Goal: Information Seeking & Learning: Learn about a topic

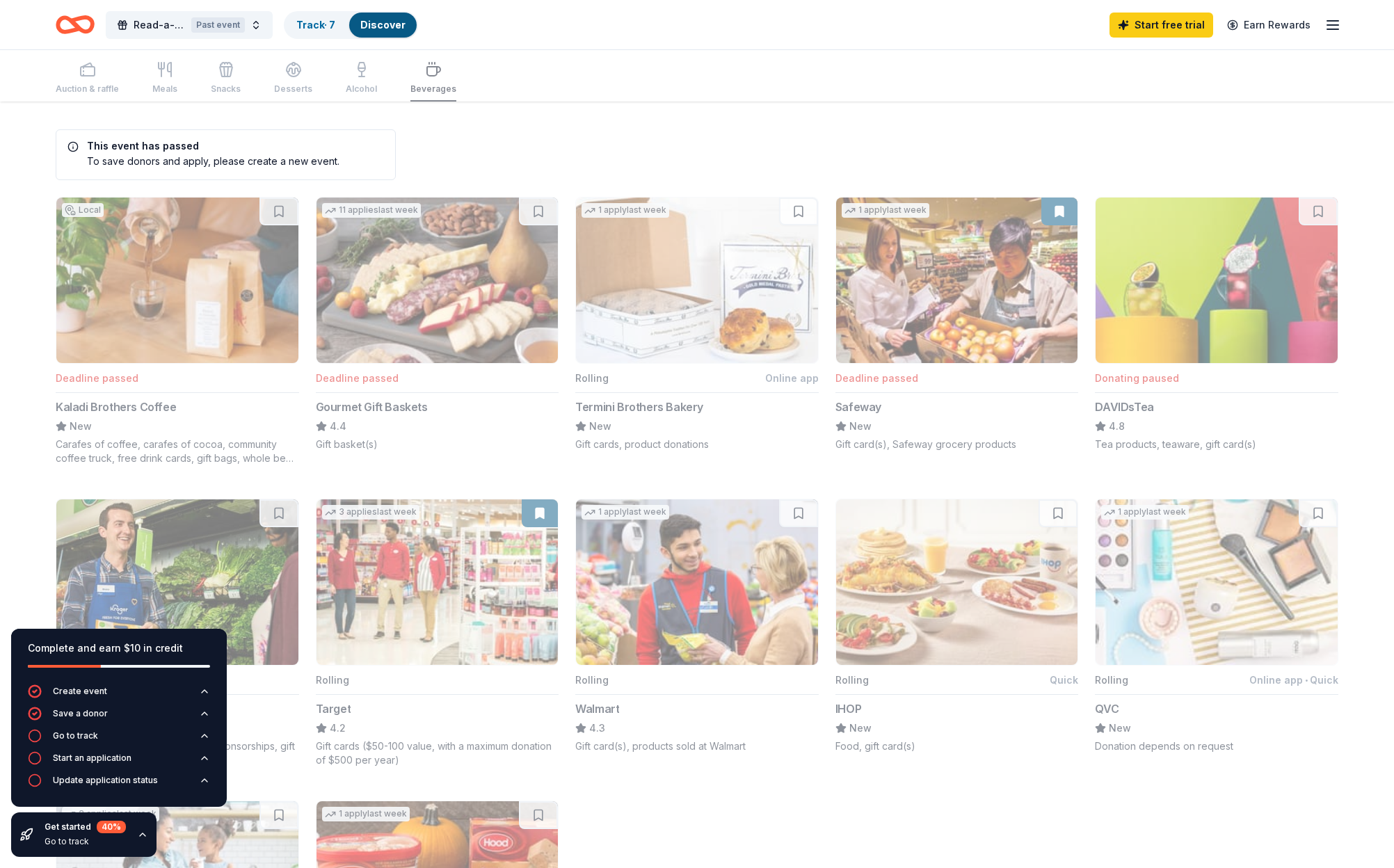
click at [1342, 23] on div "Read-a-thon Past event Track · 7 Discover Start free trial Earn Rewards" at bounding box center [697, 25] width 1394 height 49
click at [1330, 26] on icon "button" at bounding box center [1332, 25] width 17 height 17
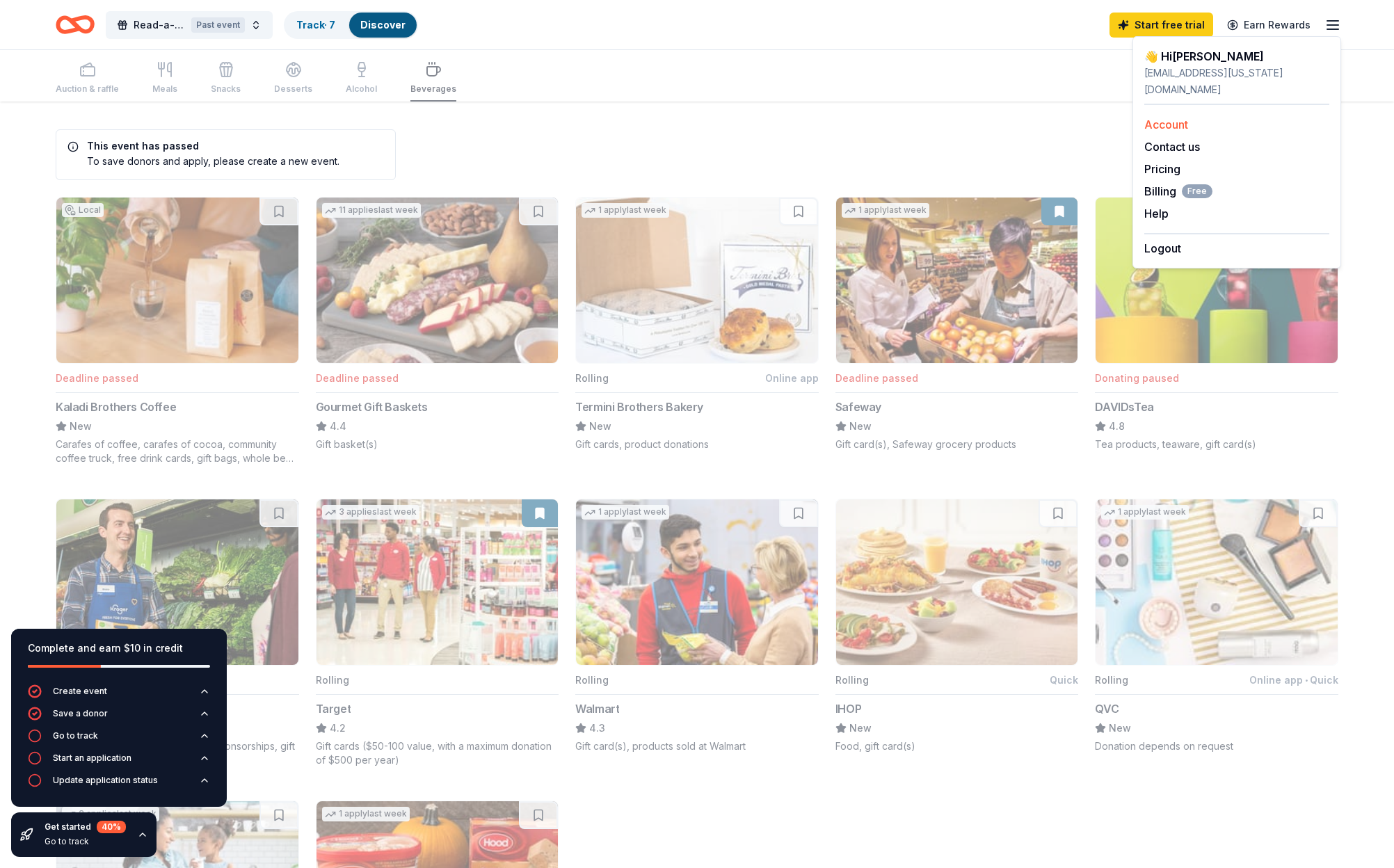
click at [1174, 118] on link "Account" at bounding box center [1166, 125] width 43 height 14
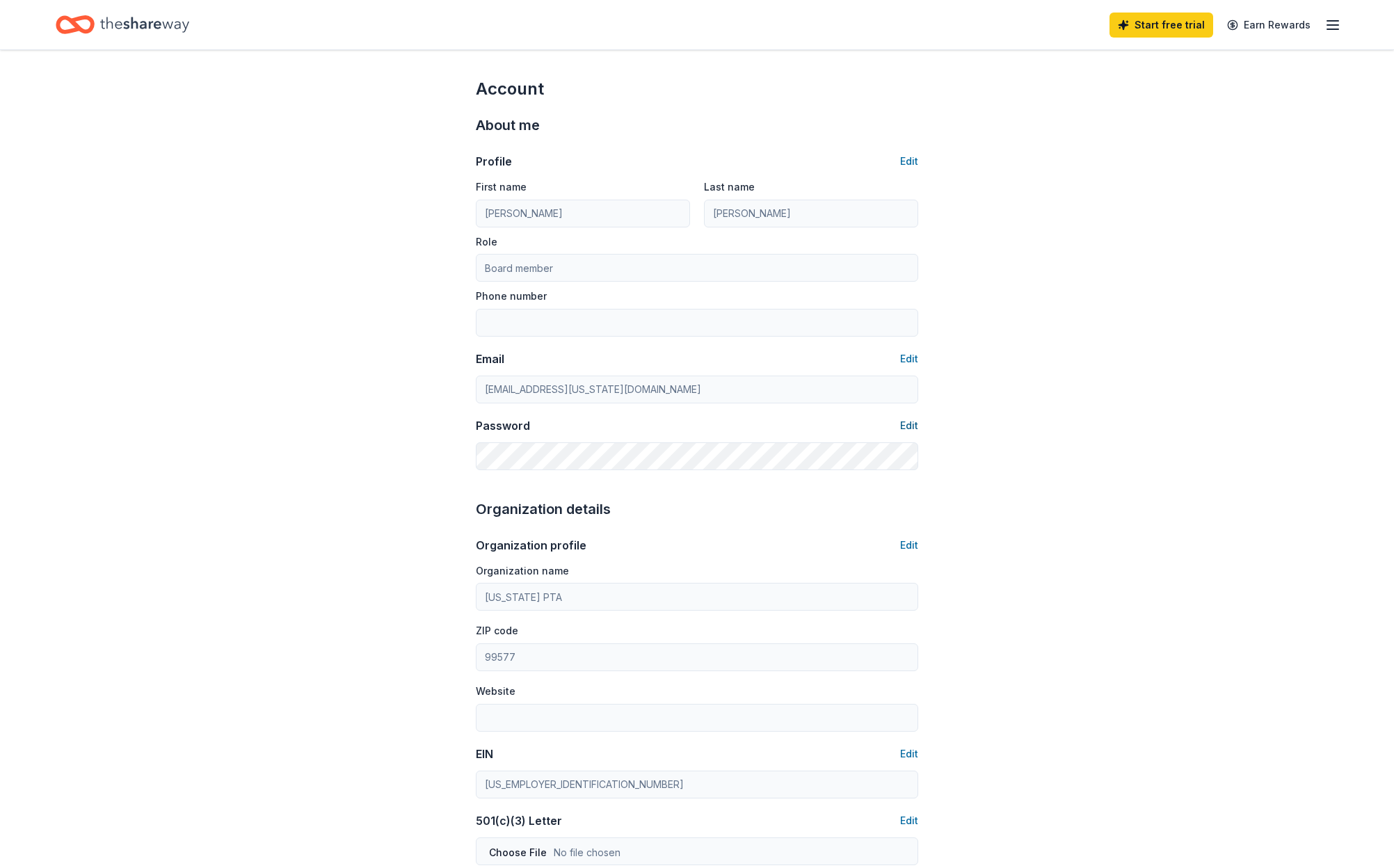
click at [916, 422] on button "Edit" at bounding box center [909, 425] width 18 height 17
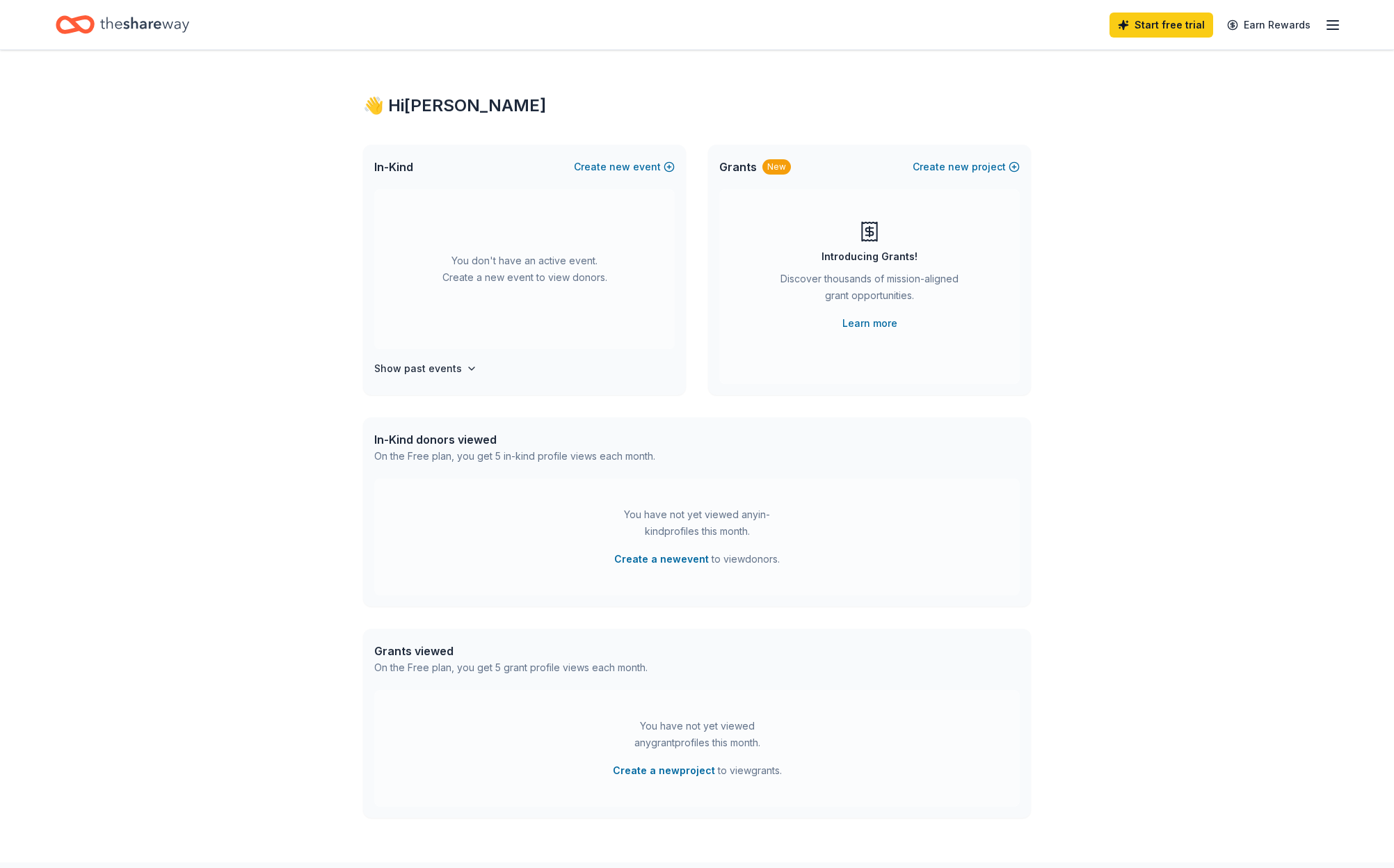
click at [1331, 22] on icon "button" at bounding box center [1332, 25] width 17 height 17
click at [1154, 118] on link "Account" at bounding box center [1166, 125] width 43 height 14
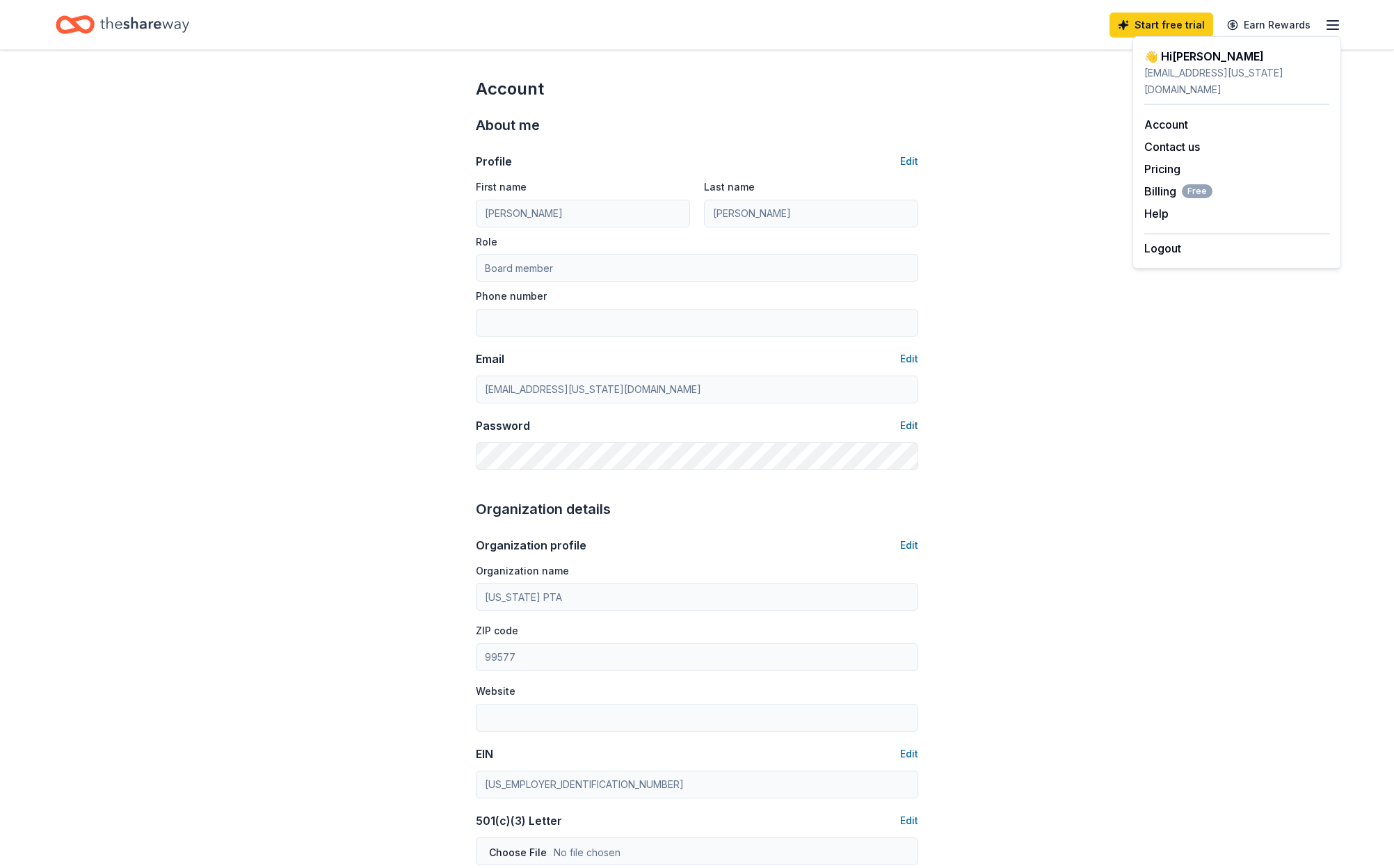
click at [905, 422] on button "Edit" at bounding box center [909, 425] width 18 height 17
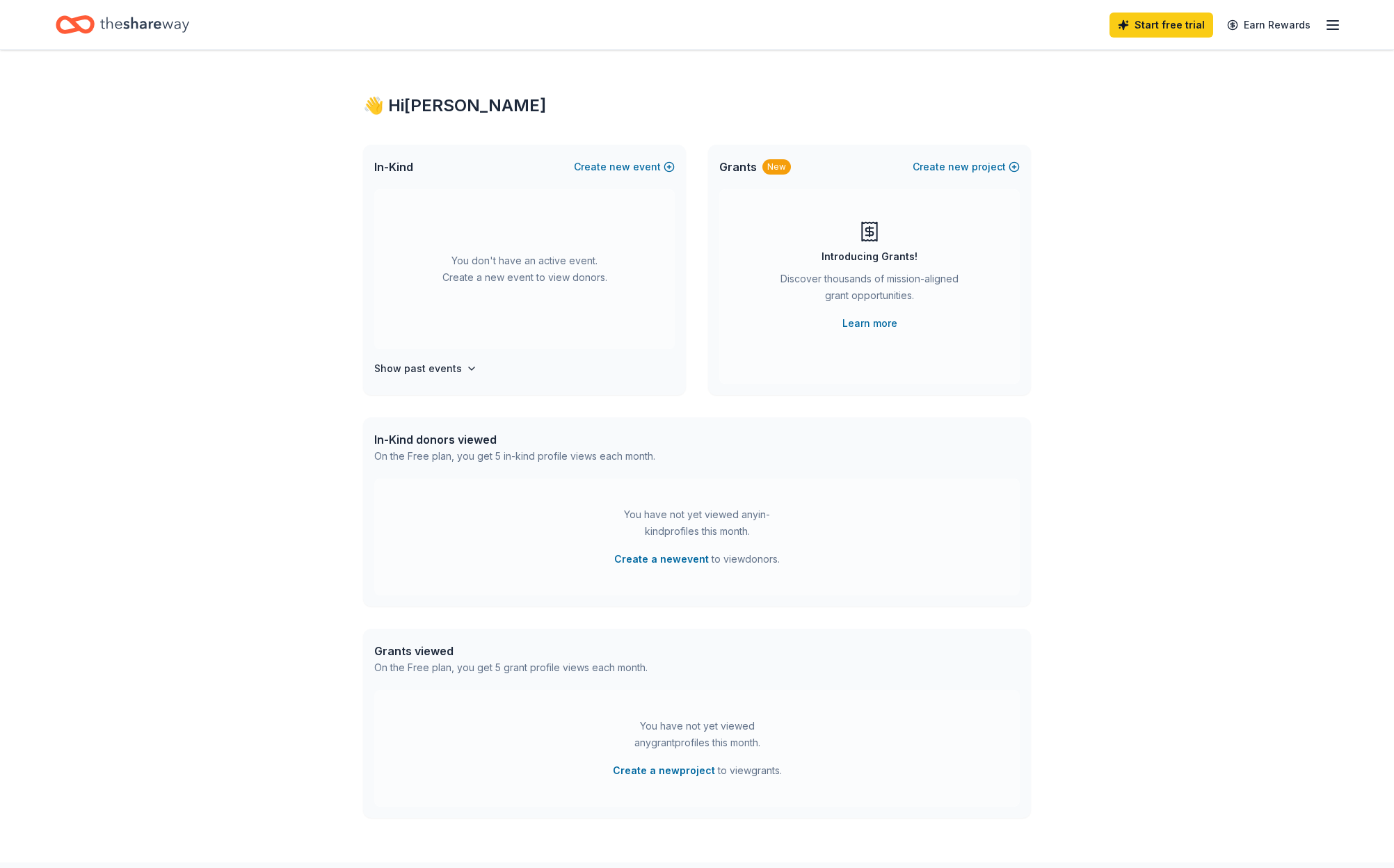
click at [1330, 25] on line "button" at bounding box center [1333, 25] width 11 height 0
click at [1167, 118] on link "Account" at bounding box center [1166, 125] width 43 height 14
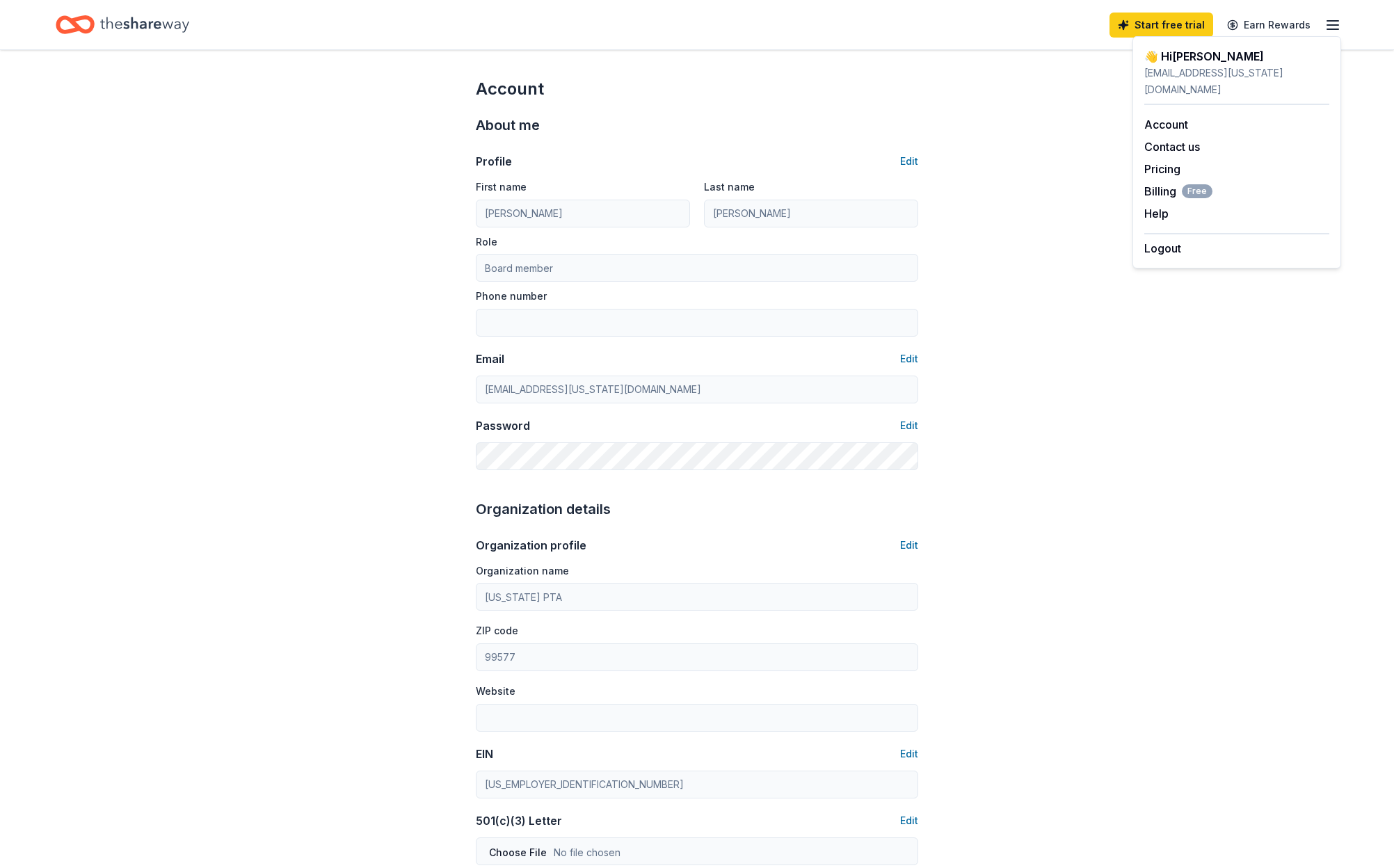
scroll to position [524, 0]
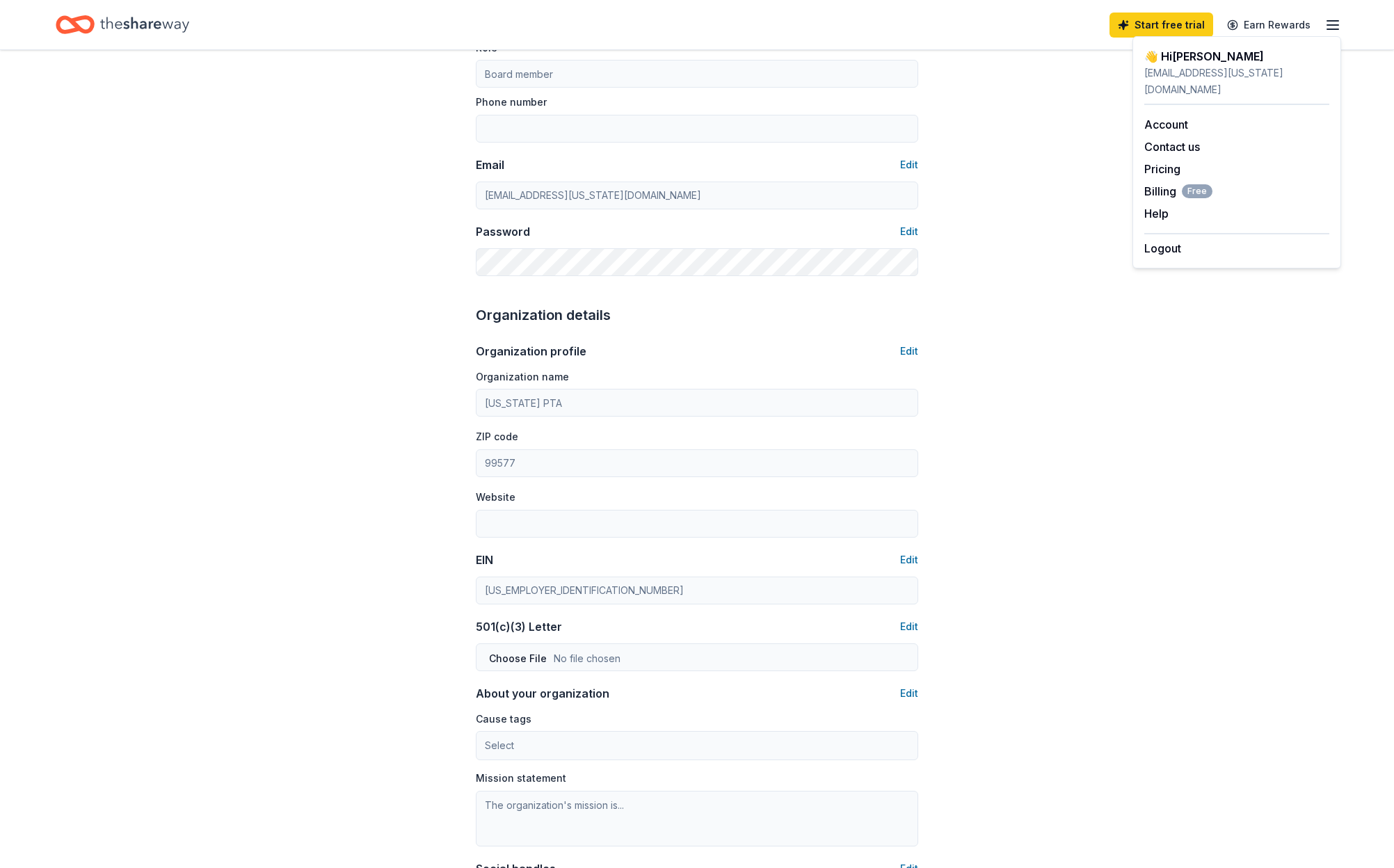
click at [541, 204] on div "Profile Edit First name Candace Last name Sewell Role Board member Phone number…" at bounding box center [697, 109] width 443 height 334
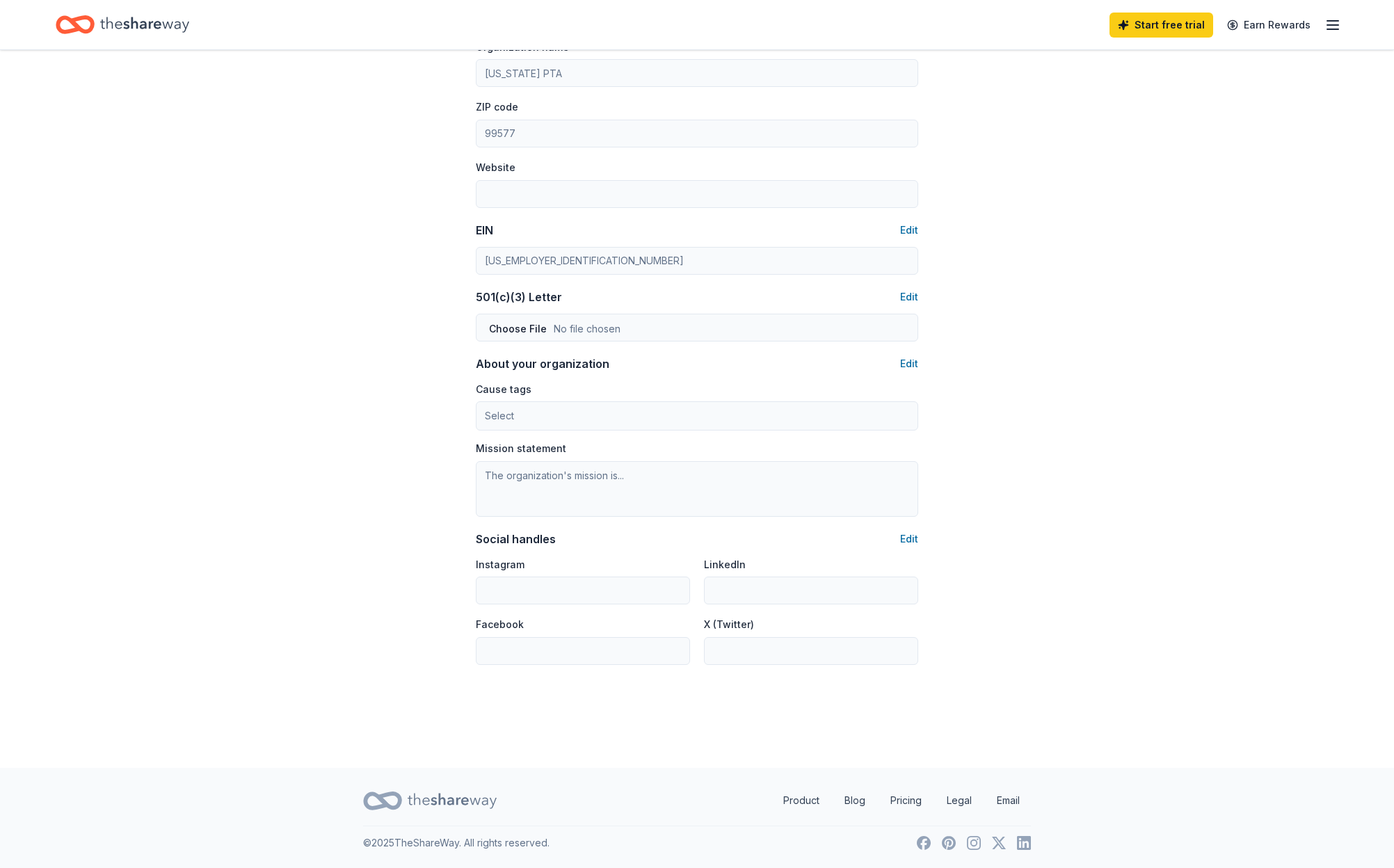
scroll to position [0, 0]
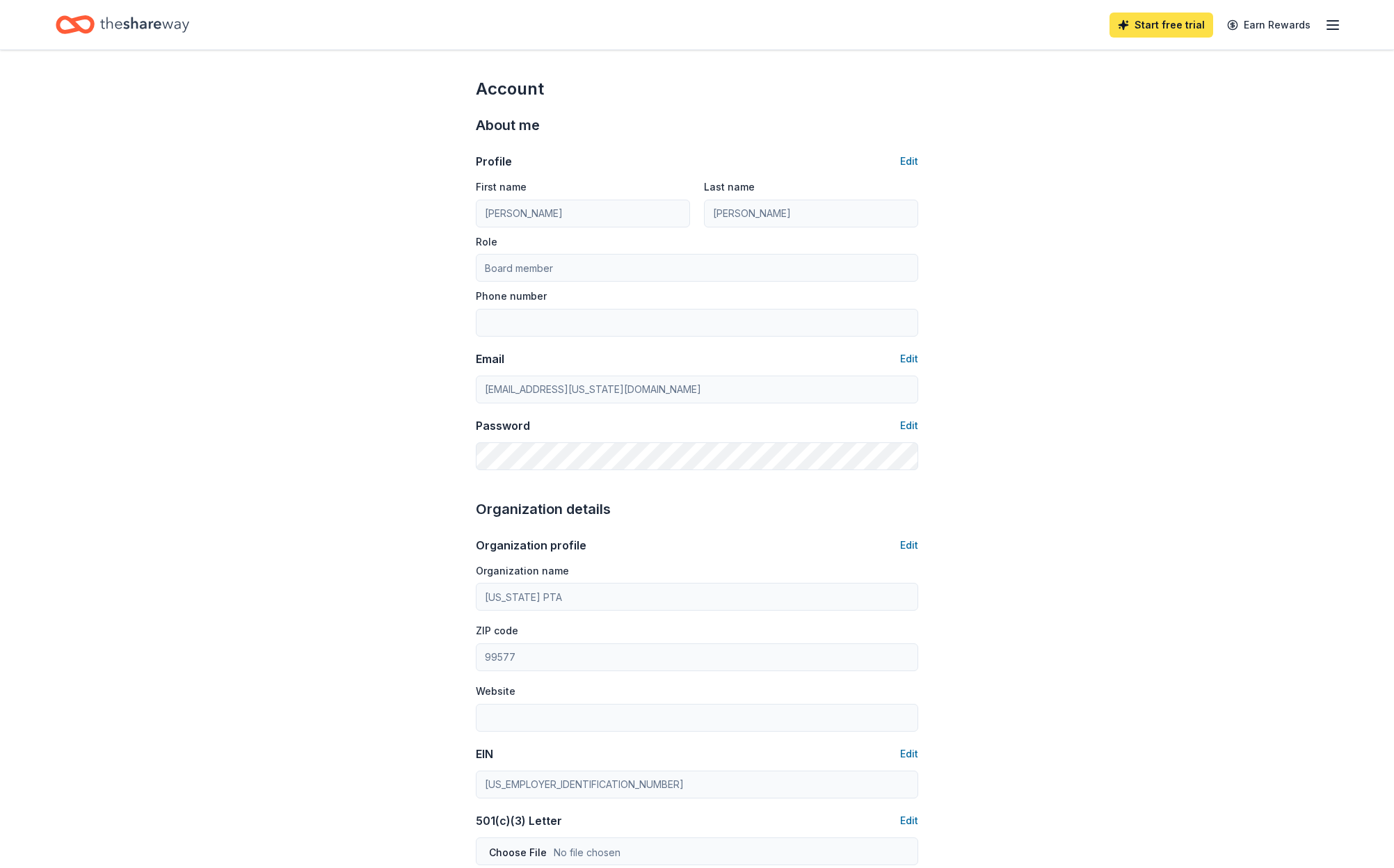
click at [1148, 25] on link "Start free trial" at bounding box center [1162, 25] width 104 height 25
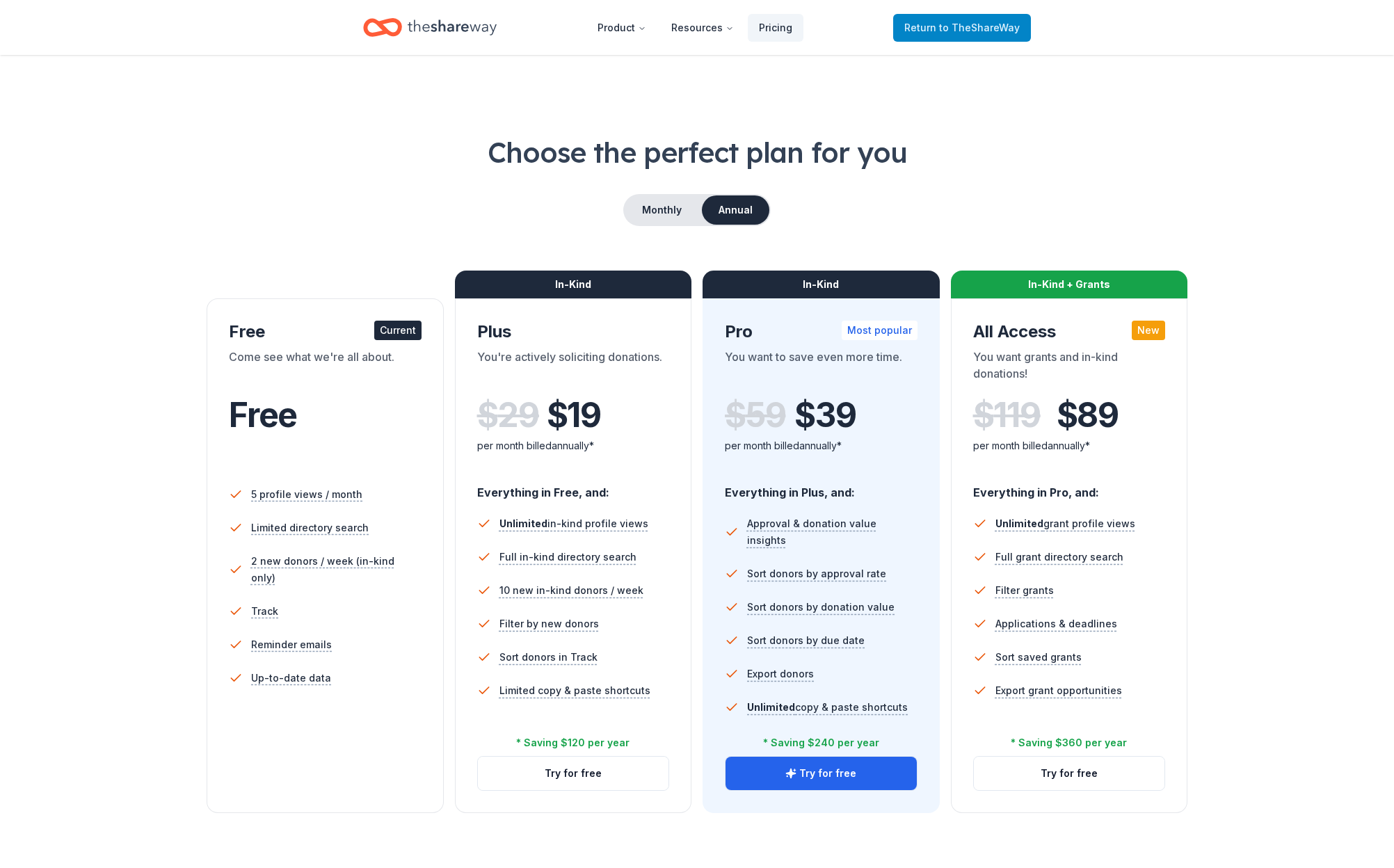
click at [980, 31] on span "to TheShareWay" at bounding box center [980, 27] width 81 height 12
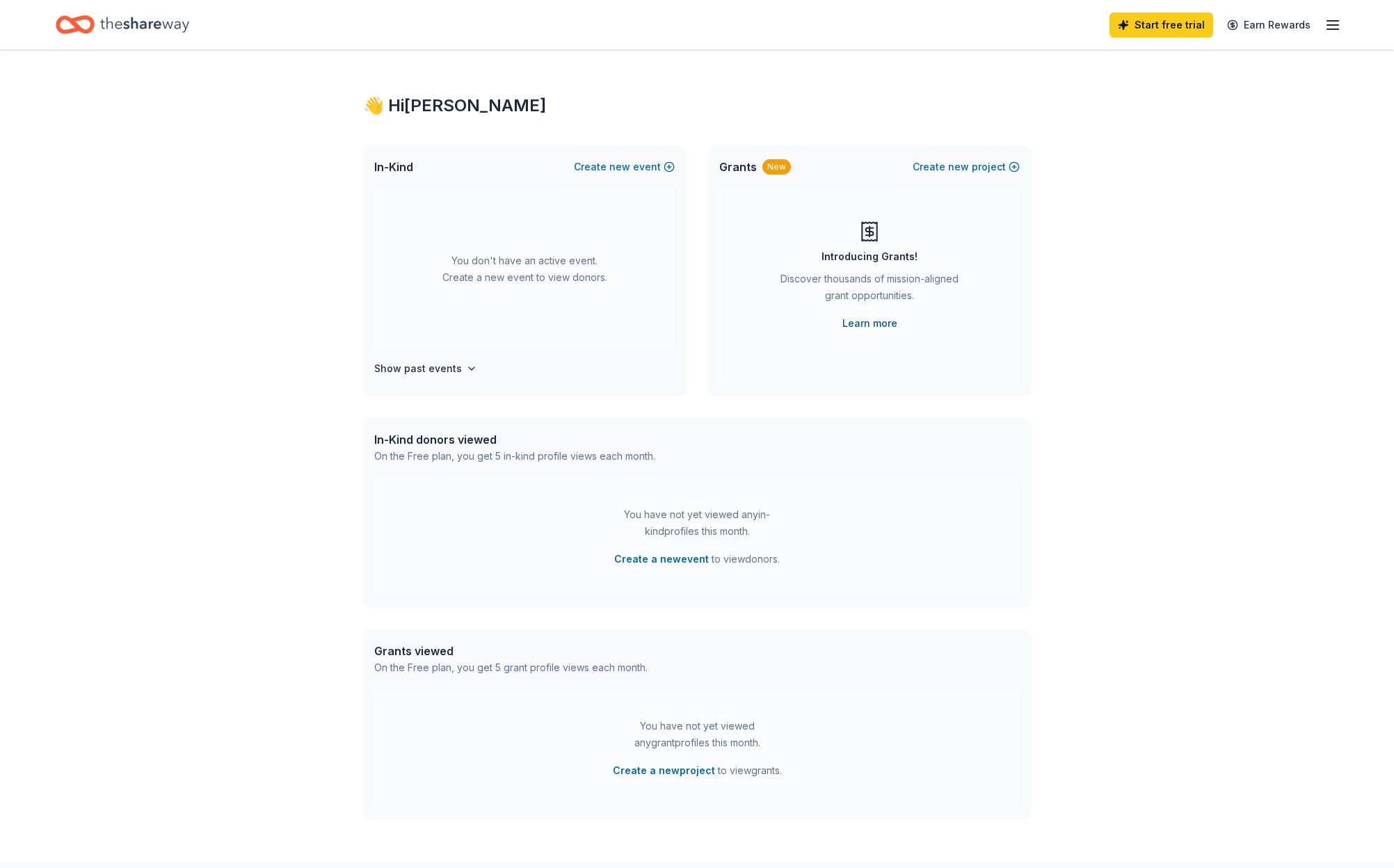
click at [871, 323] on link "Learn more" at bounding box center [871, 323] width 55 height 17
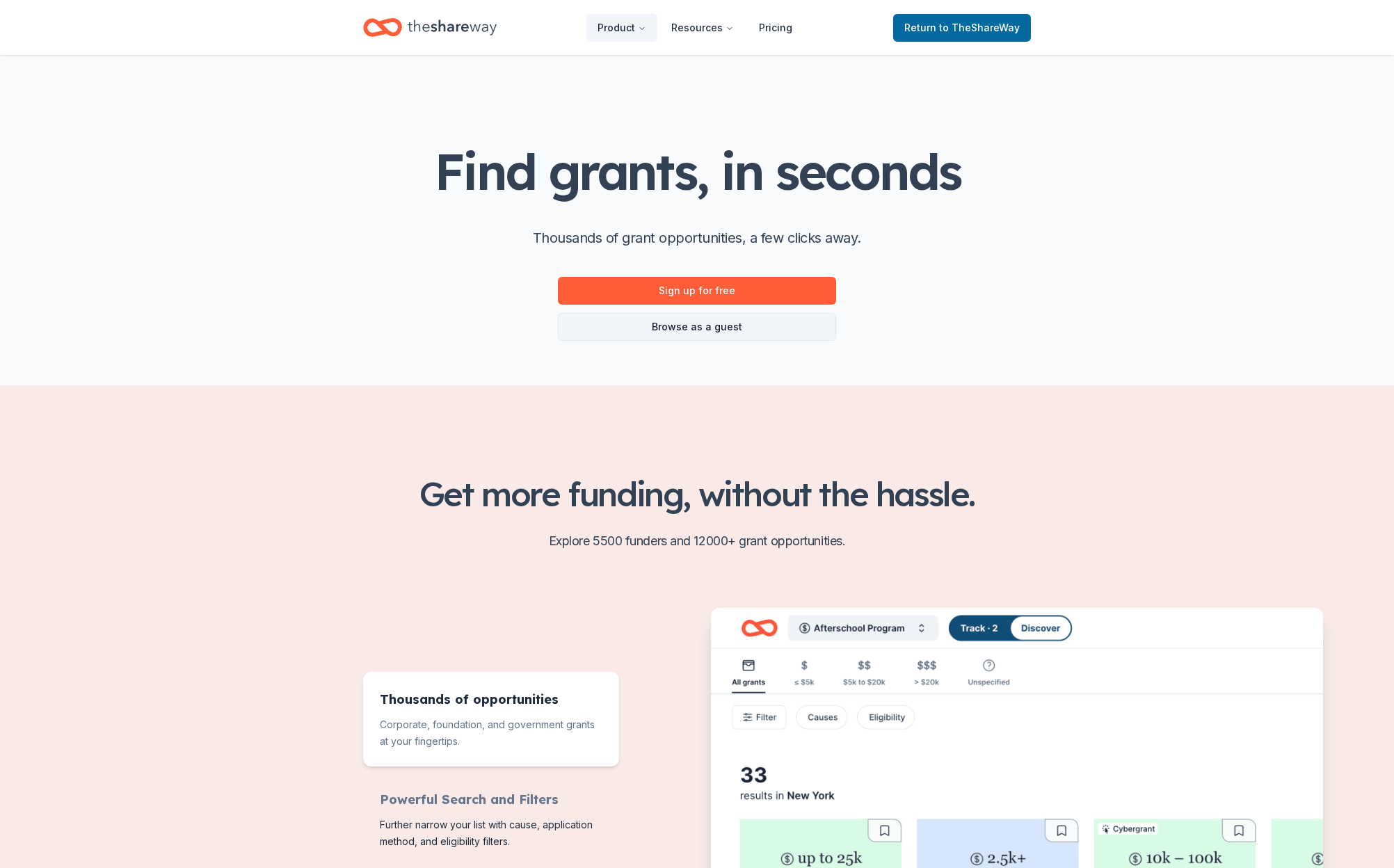
click at [774, 331] on link "Browse as a guest" at bounding box center [697, 326] width 278 height 28
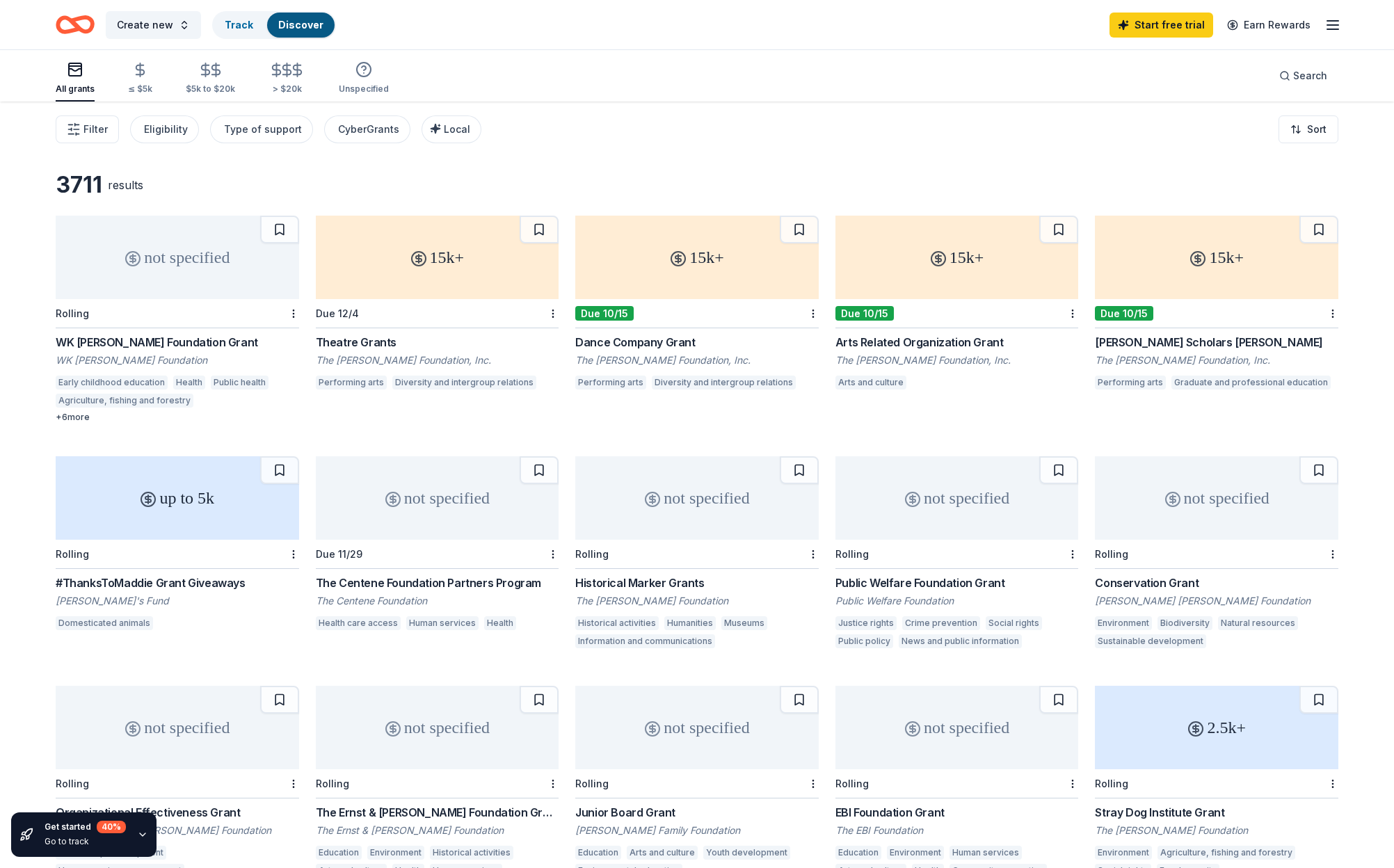
click at [149, 250] on div "not specified" at bounding box center [177, 258] width 244 height 84
click at [1286, 70] on div "Search" at bounding box center [1303, 75] width 48 height 17
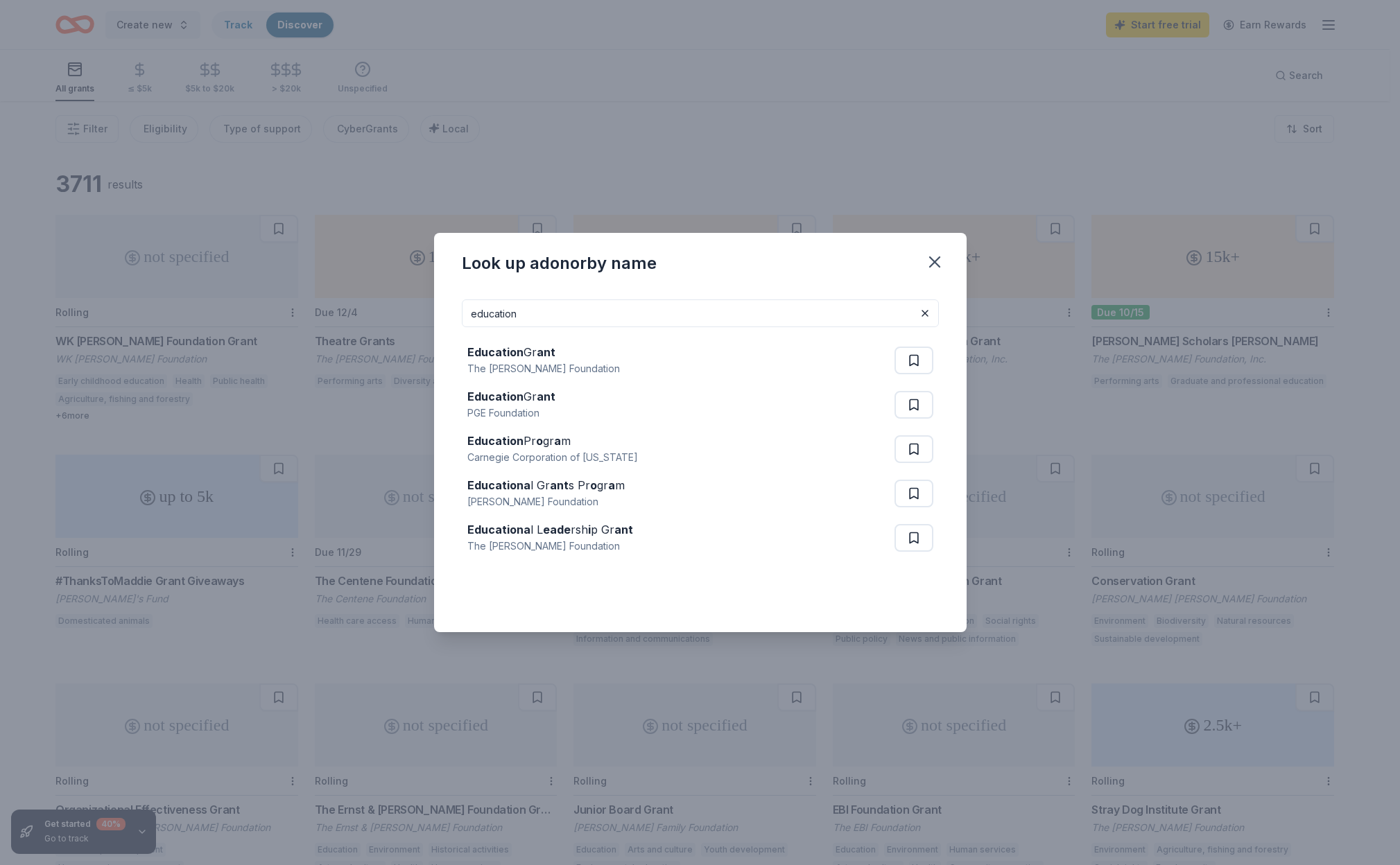
click at [759, 317] on input "education" at bounding box center [700, 313] width 477 height 28
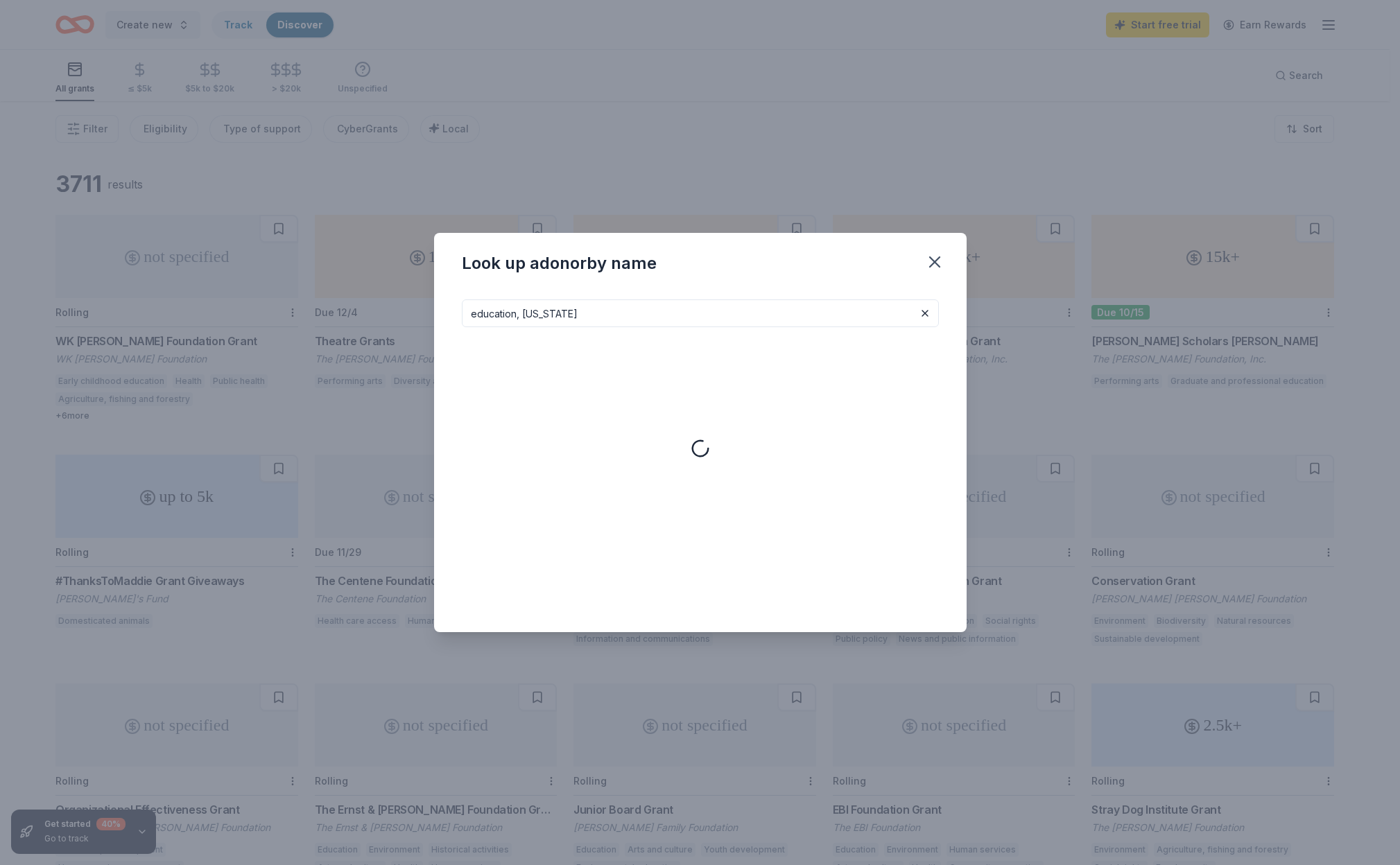
type input "education, alaska"
click at [941, 261] on icon "button" at bounding box center [934, 262] width 20 height 20
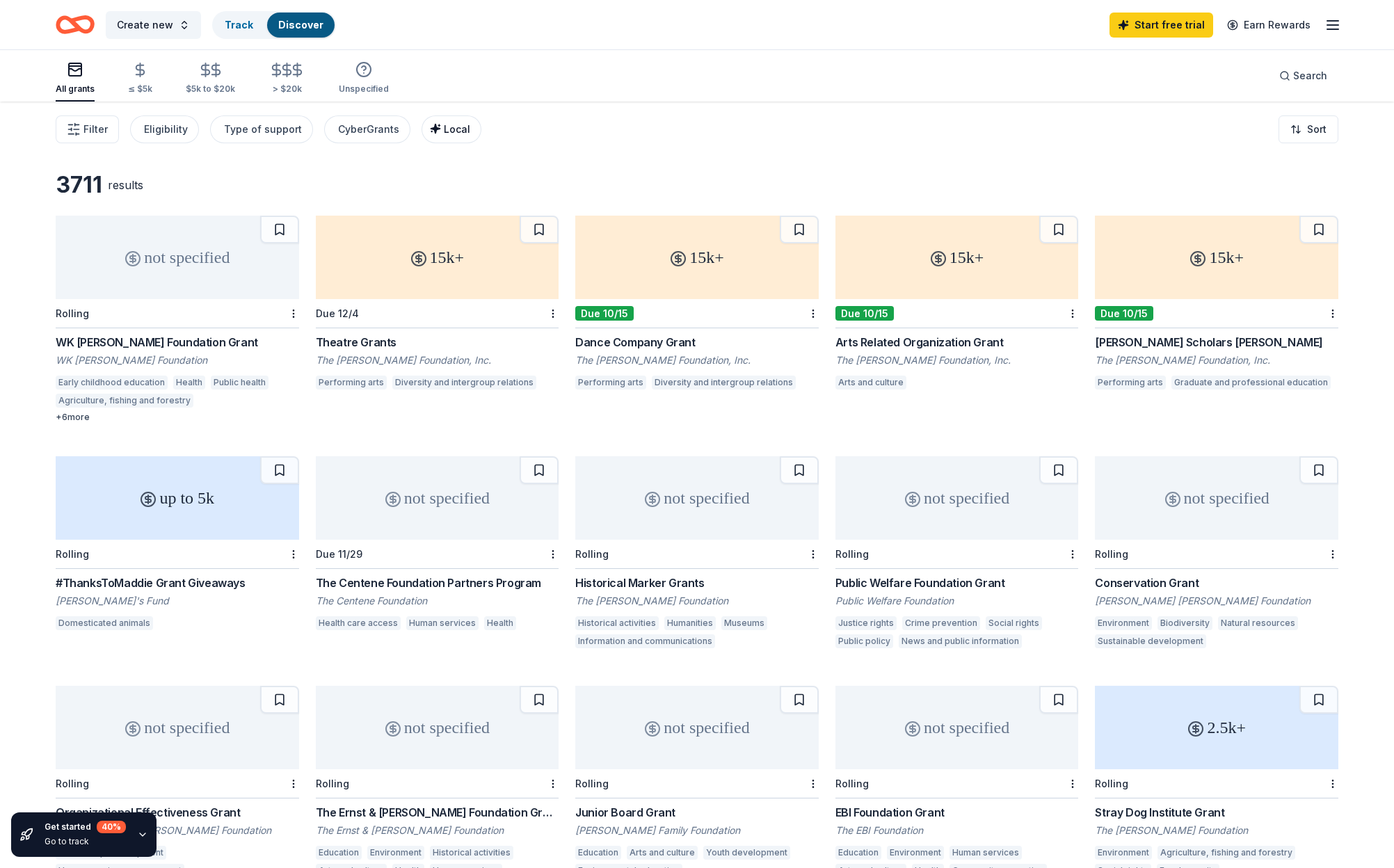
click at [449, 132] on span "Local" at bounding box center [456, 129] width 26 height 12
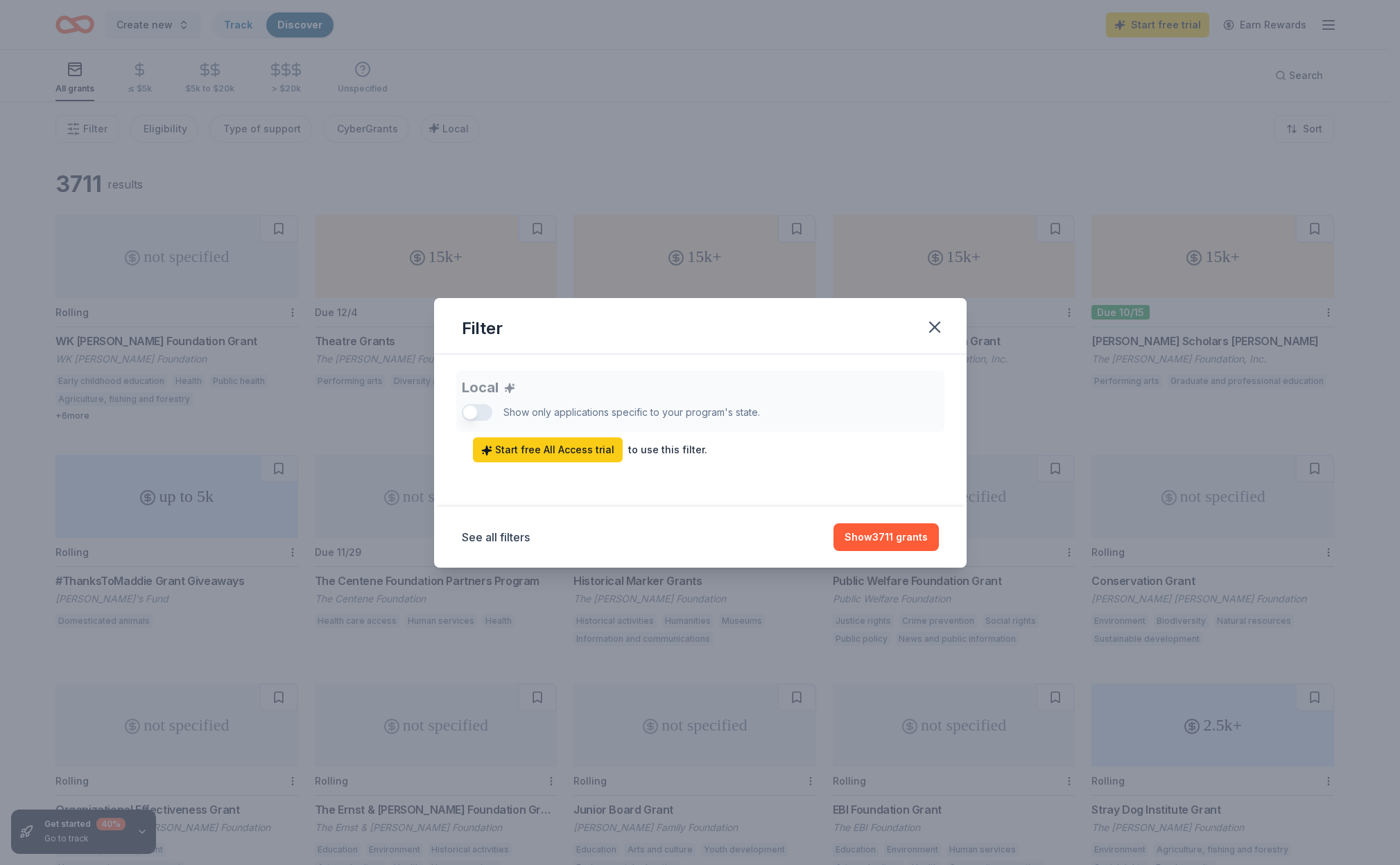
click at [478, 410] on div "Local Show only applications specific to your program's state. Start free All A…" at bounding box center [700, 417] width 477 height 91
click at [511, 447] on span "Start free All Access trial" at bounding box center [548, 450] width 133 height 17
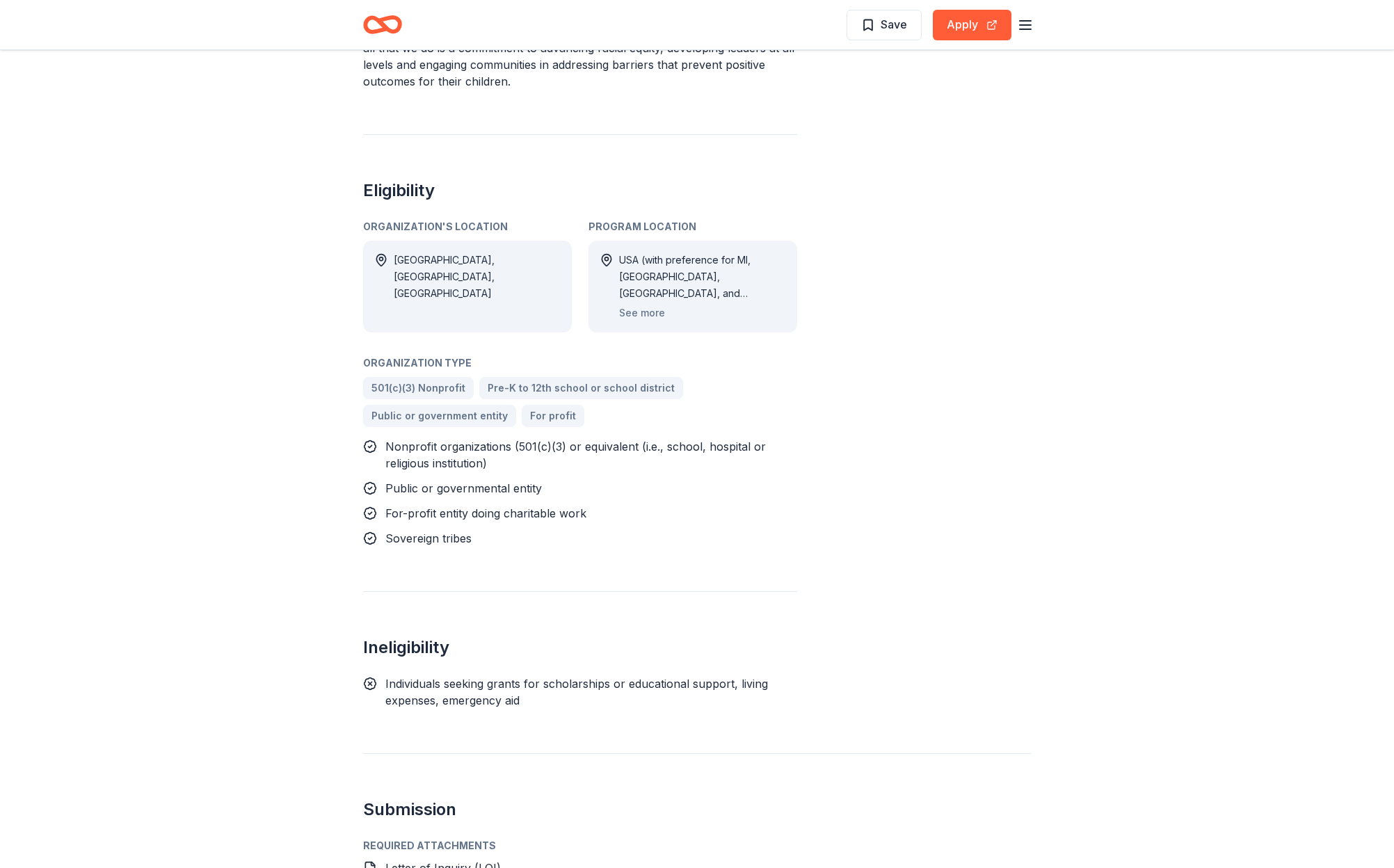
scroll to position [1252, 0]
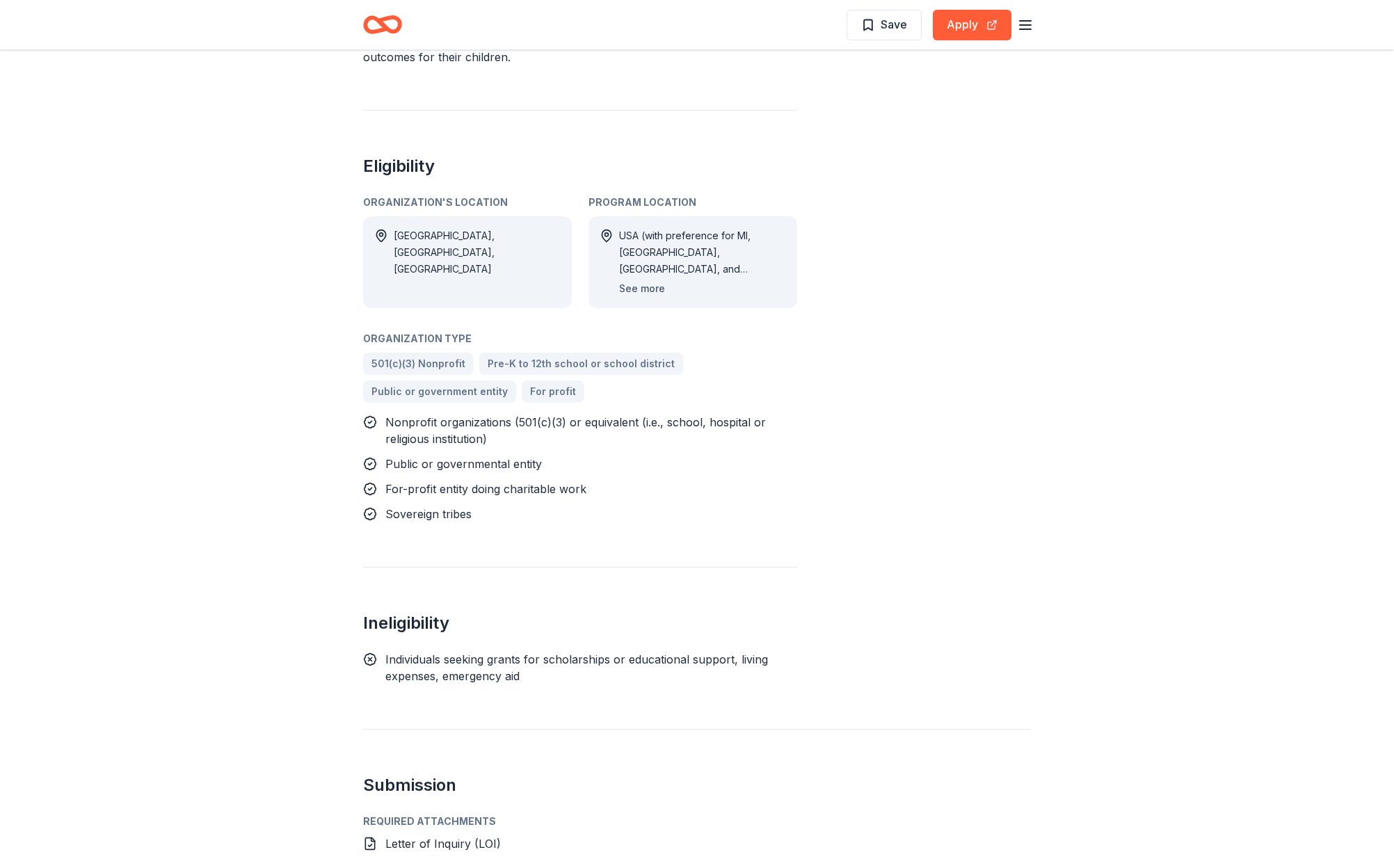
click at [650, 281] on button "See more" at bounding box center [642, 289] width 46 height 17
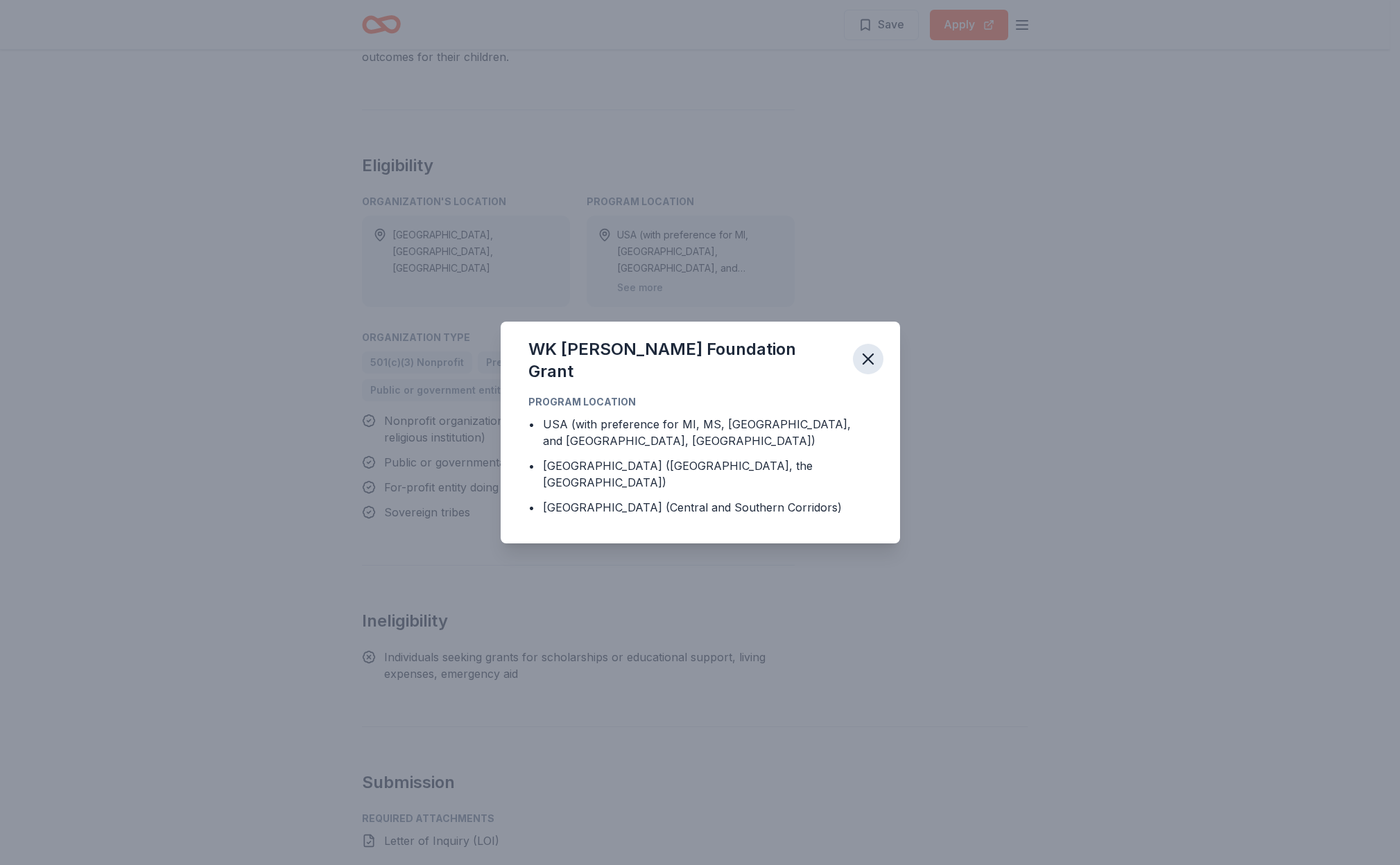
click at [875, 369] on icon "button" at bounding box center [867, 359] width 20 height 20
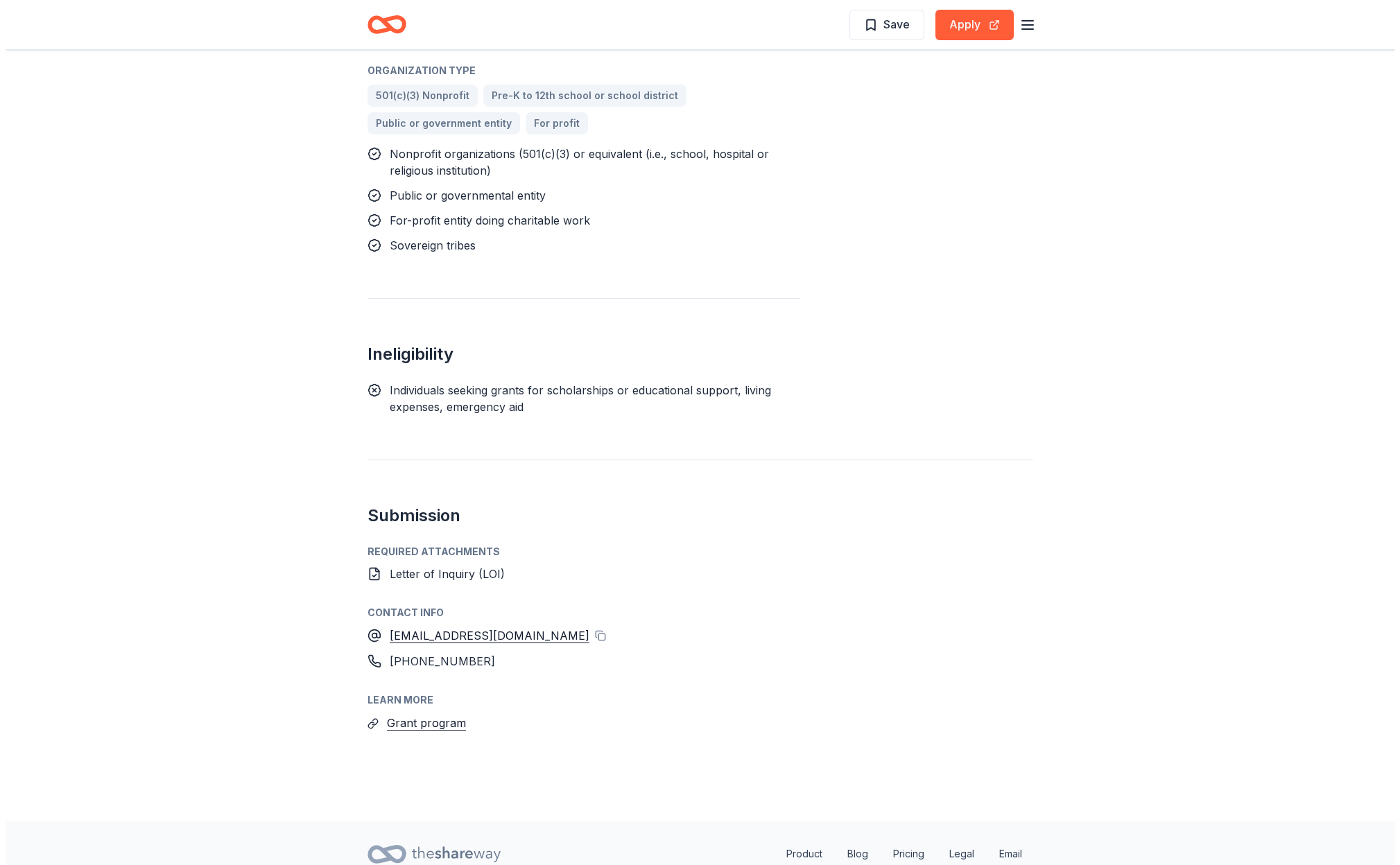
scroll to position [1516, 0]
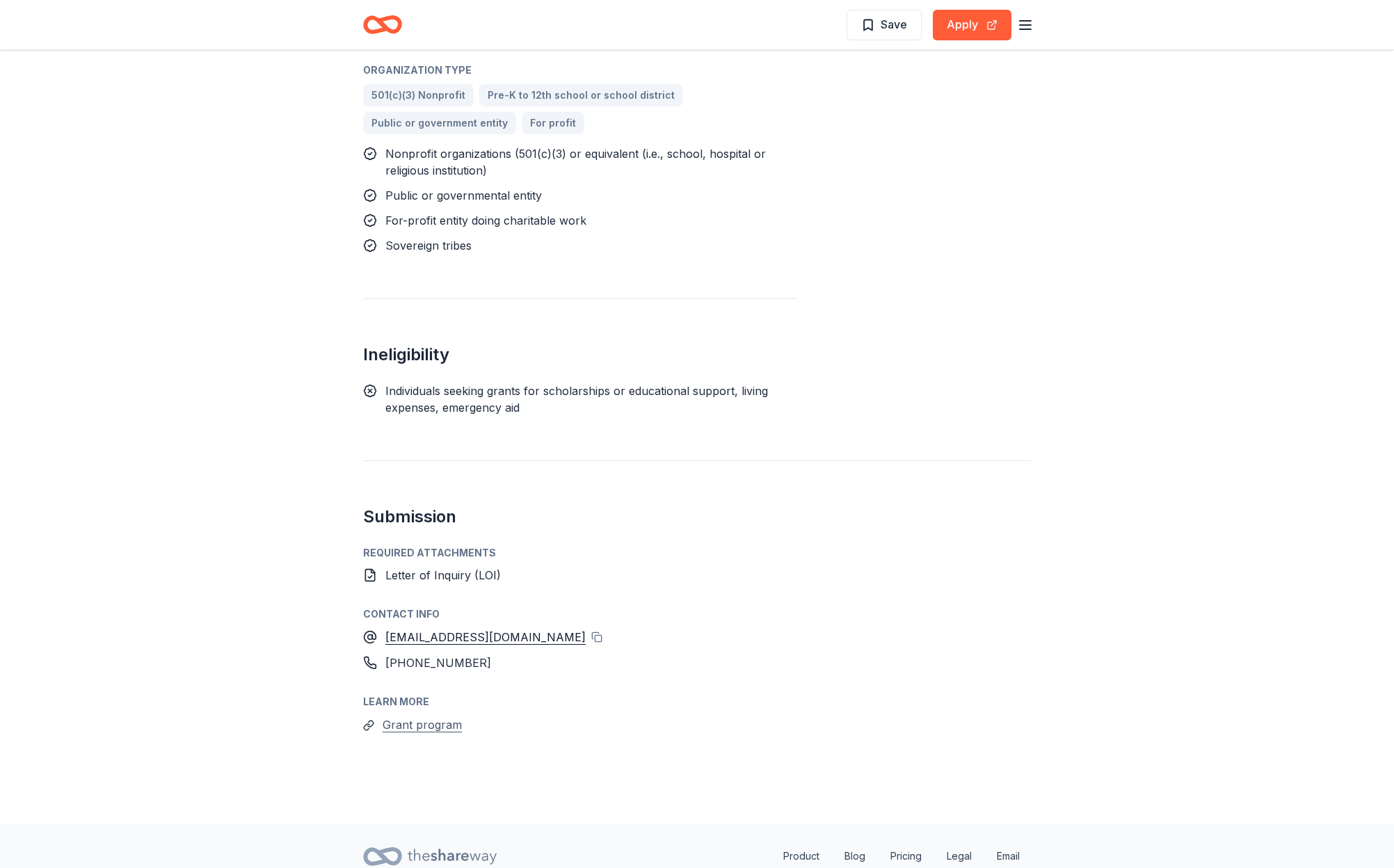
click at [425, 716] on button "Grant program" at bounding box center [422, 725] width 79 height 18
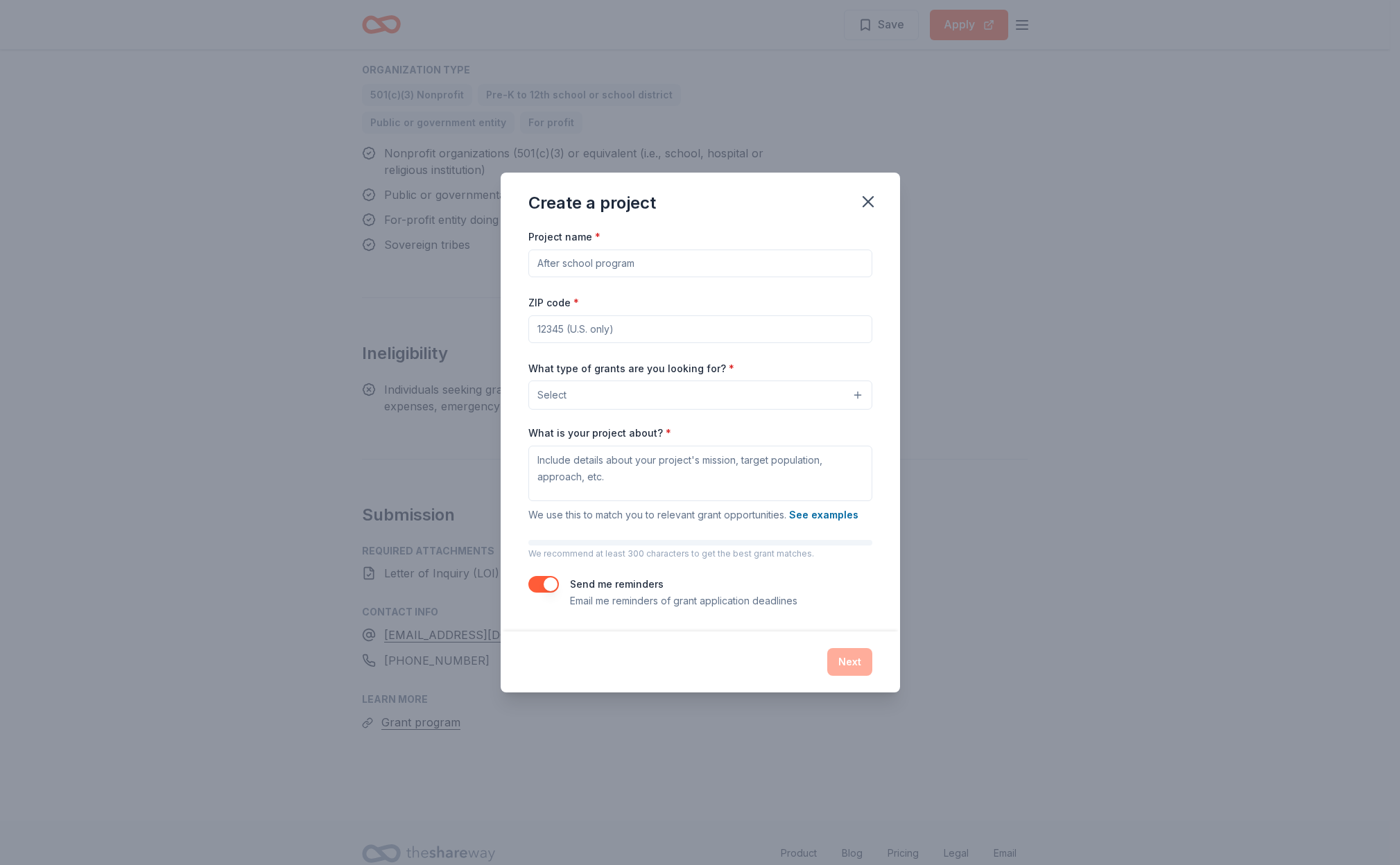
click at [633, 266] on input "Project name *" at bounding box center [700, 263] width 344 height 28
click at [698, 400] on button "Select" at bounding box center [700, 395] width 344 height 29
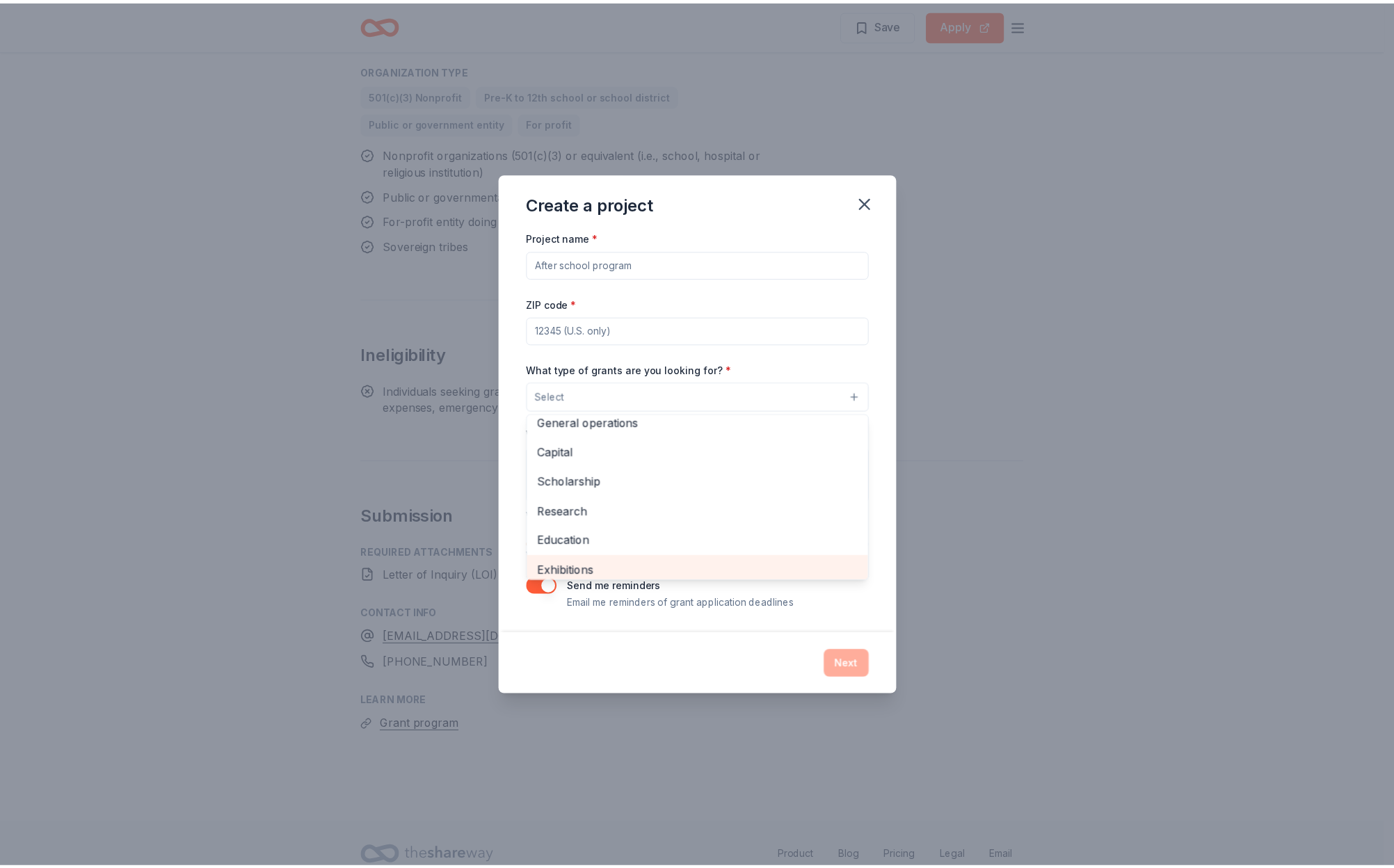
scroll to position [25, 0]
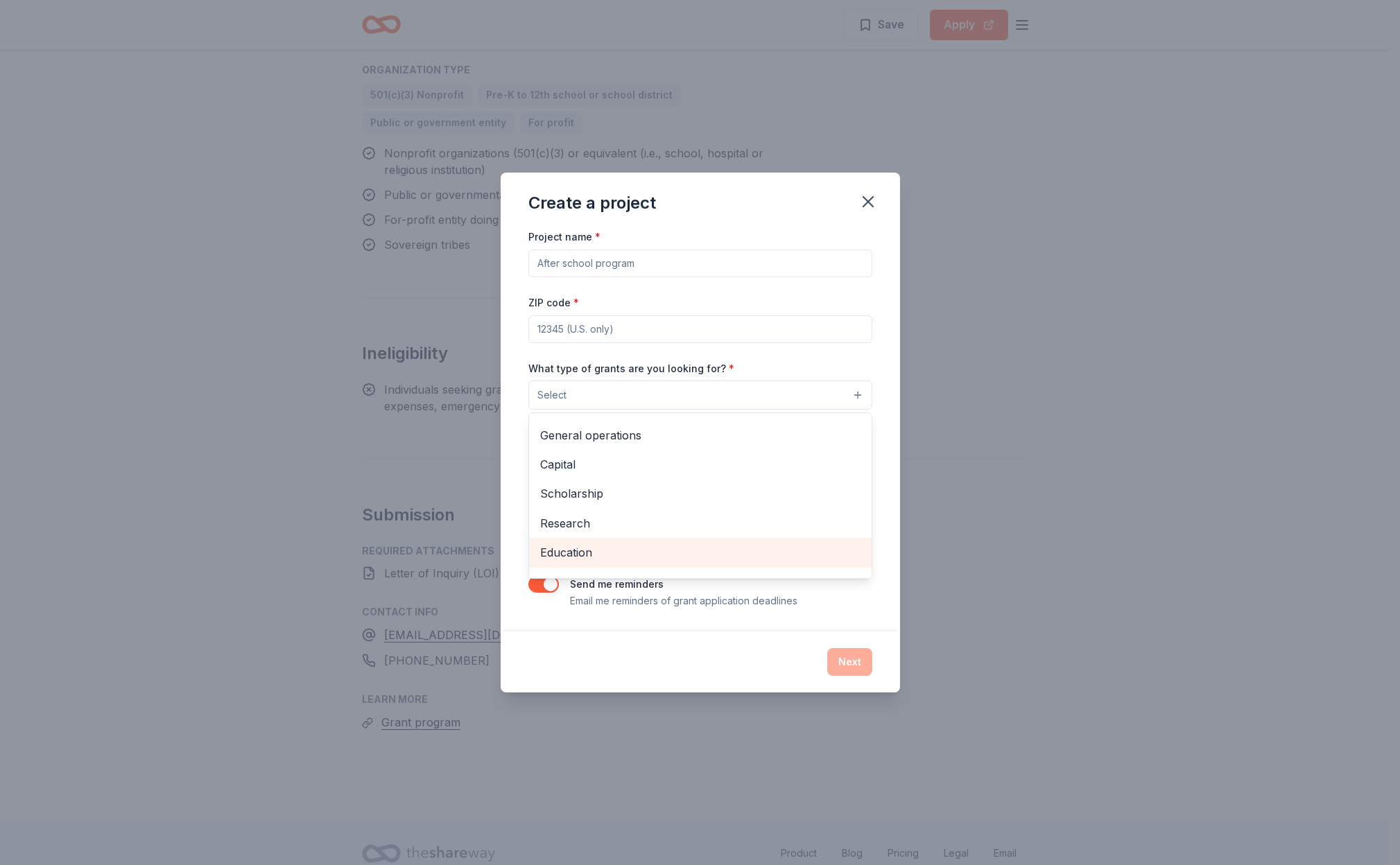
click at [668, 542] on div "Education" at bounding box center [700, 552] width 343 height 29
click at [697, 322] on div "Project name * ZIP code * What type of grants are you looking for? * Education …" at bounding box center [700, 418] width 344 height 382
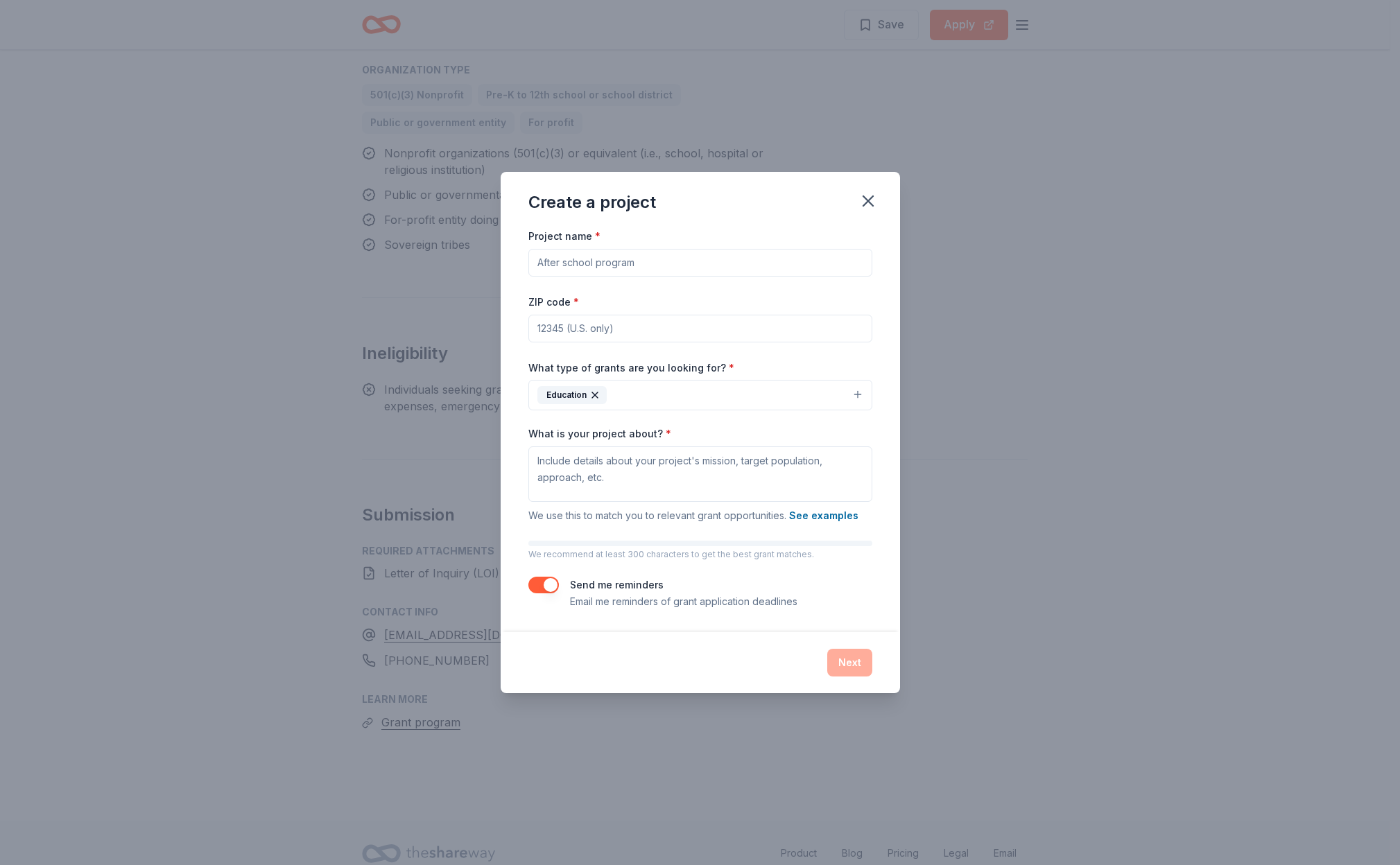
click at [696, 332] on input "ZIP code *" at bounding box center [700, 329] width 344 height 28
type input "99577"
click at [641, 273] on input "Project name *" at bounding box center [700, 262] width 344 height 28
type input "Iditaread"
click at [726, 476] on textarea "What is your project about? *" at bounding box center [700, 474] width 344 height 55
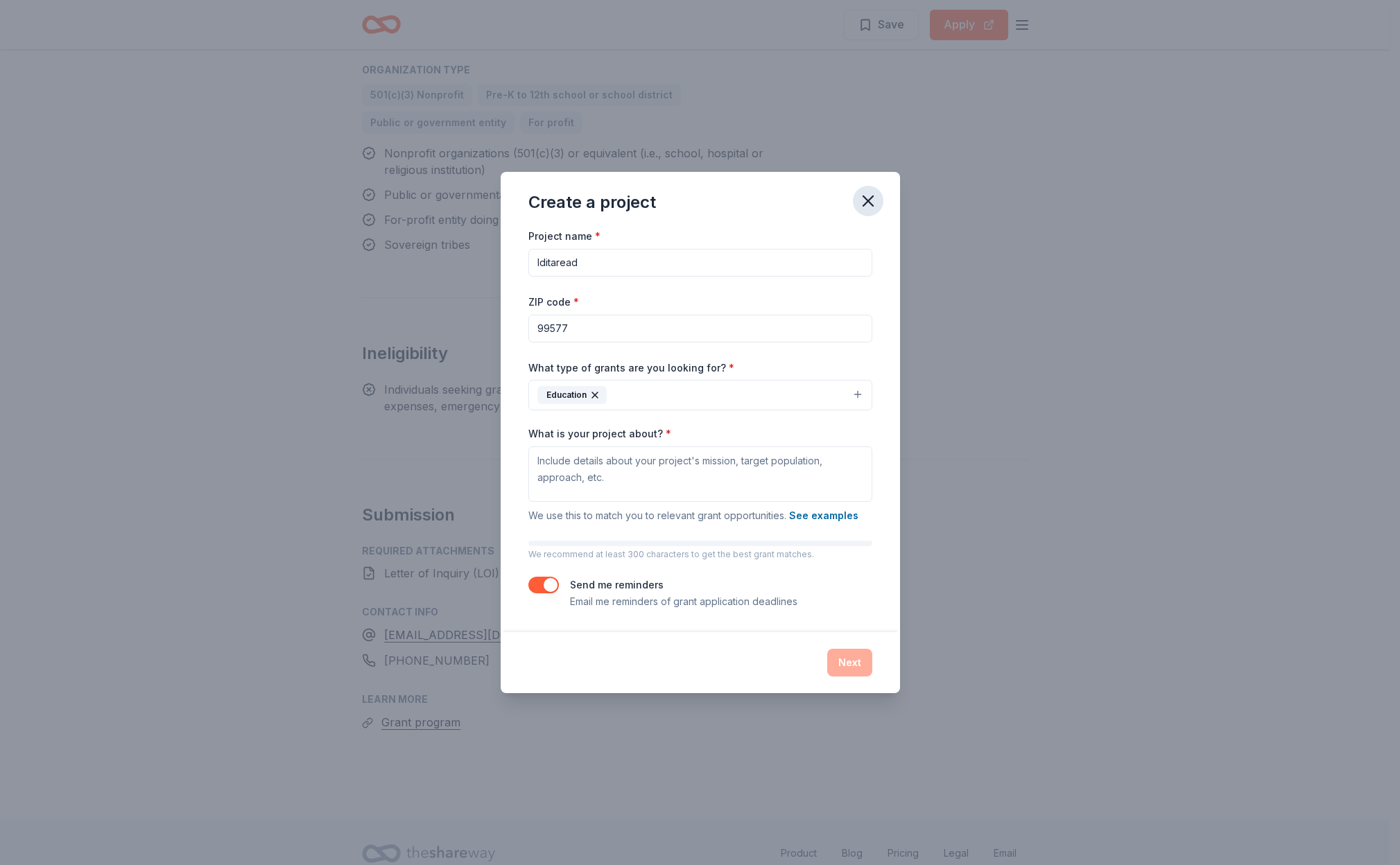
click at [867, 206] on icon "button" at bounding box center [867, 201] width 20 height 20
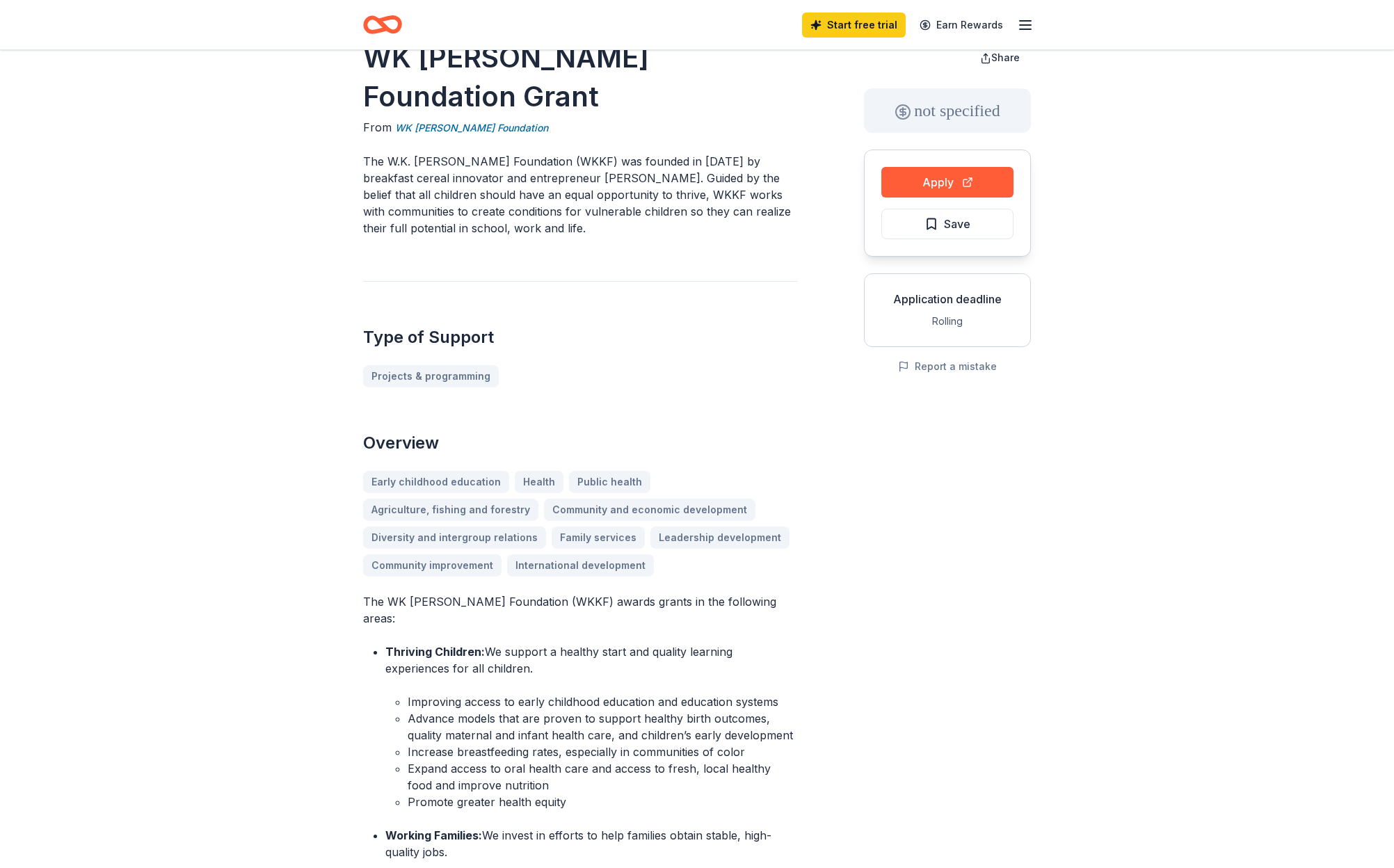
scroll to position [0, 0]
